Goal: Find specific page/section: Find specific page/section

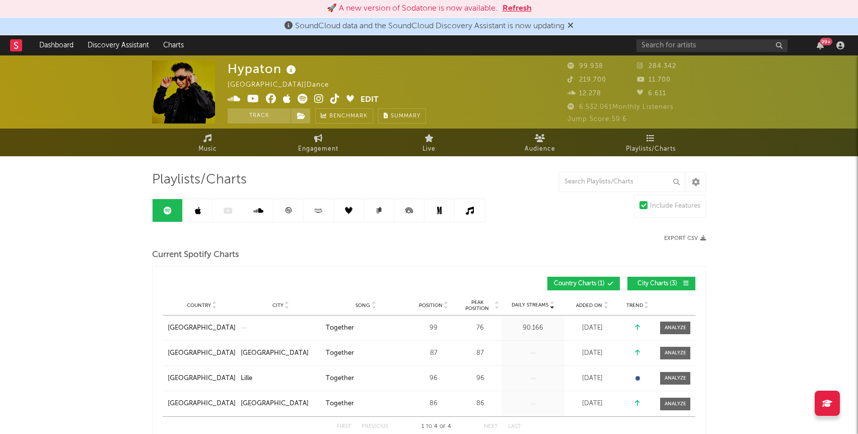
click at [518, 12] on button "Refresh" at bounding box center [517, 9] width 29 height 12
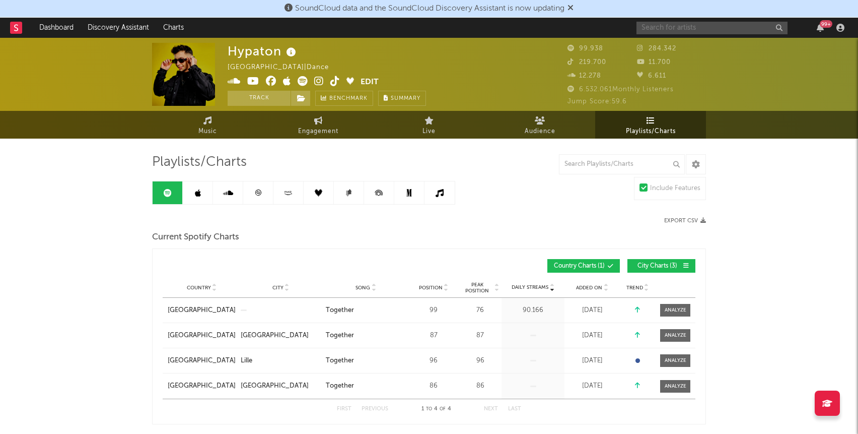
click at [654, 32] on input "text" at bounding box center [712, 28] width 151 height 13
type input "outta"
click at [585, 168] on input "text" at bounding box center [622, 164] width 126 height 20
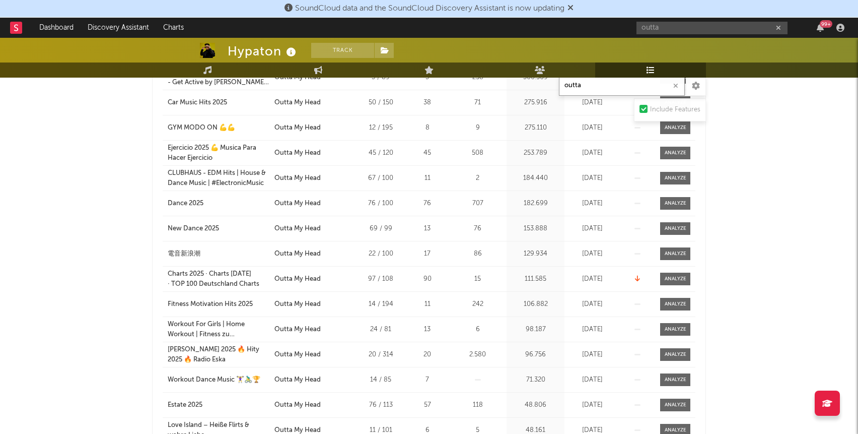
scroll to position [321, 0]
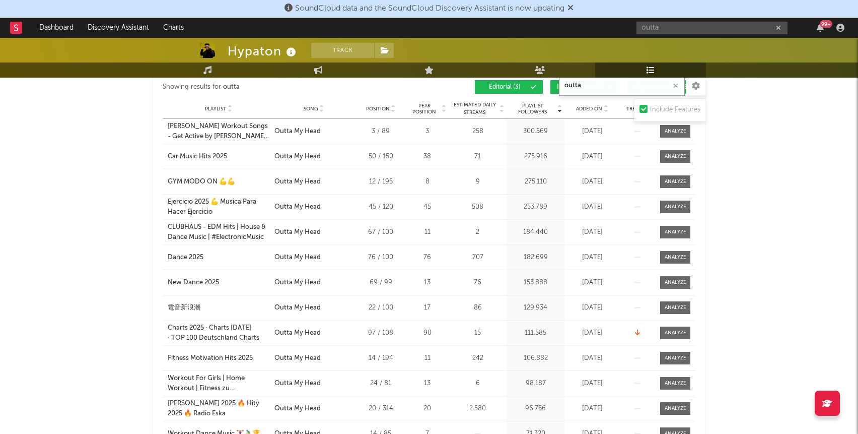
type input "outta"
click at [386, 248] on div "Playlist Dance 2025 City Song Outta My Head Position 76 / 100 Peak Position 76 …" at bounding box center [429, 257] width 533 height 25
click at [573, 11] on icon at bounding box center [571, 8] width 6 height 8
